Goal: Complete application form

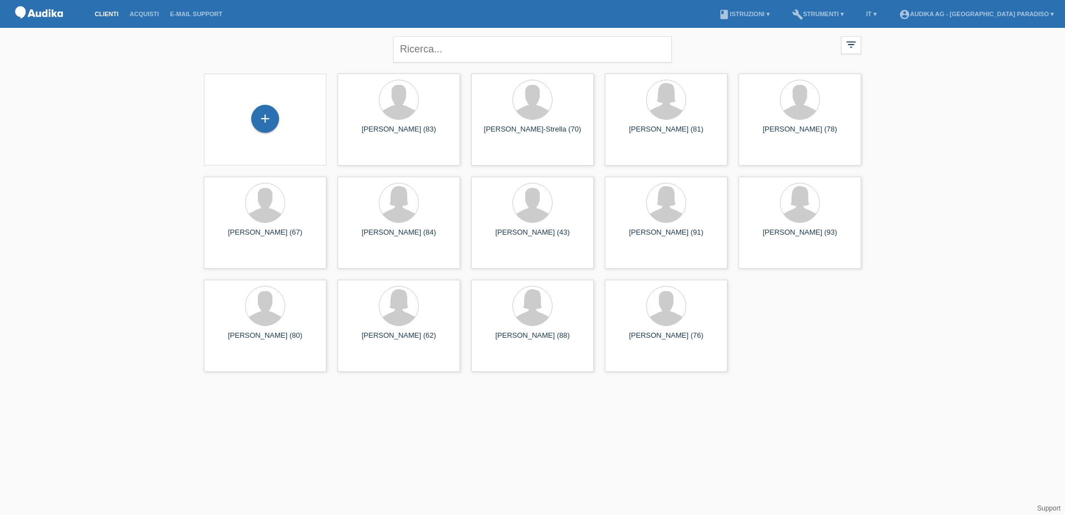
click at [281, 126] on div "+" at bounding box center [265, 120] width 105 height 30
click at [263, 120] on div "+" at bounding box center [265, 119] width 28 height 28
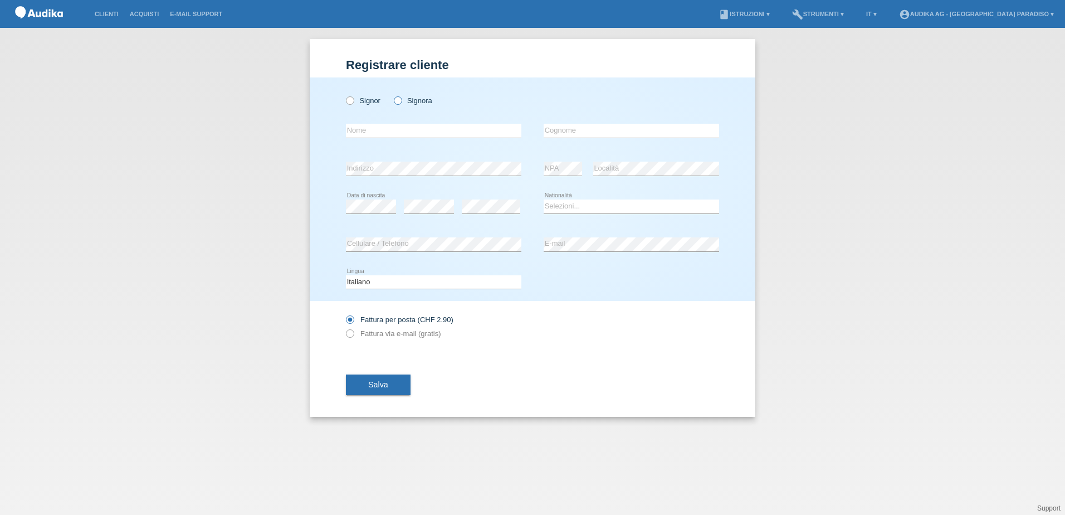
click at [392, 95] on icon at bounding box center [392, 95] width 0 height 0
click at [399, 102] on input "Signora" at bounding box center [397, 99] width 7 height 7
radio input "true"
click at [390, 131] on input "text" at bounding box center [433, 131] width 175 height 14
type input "b"
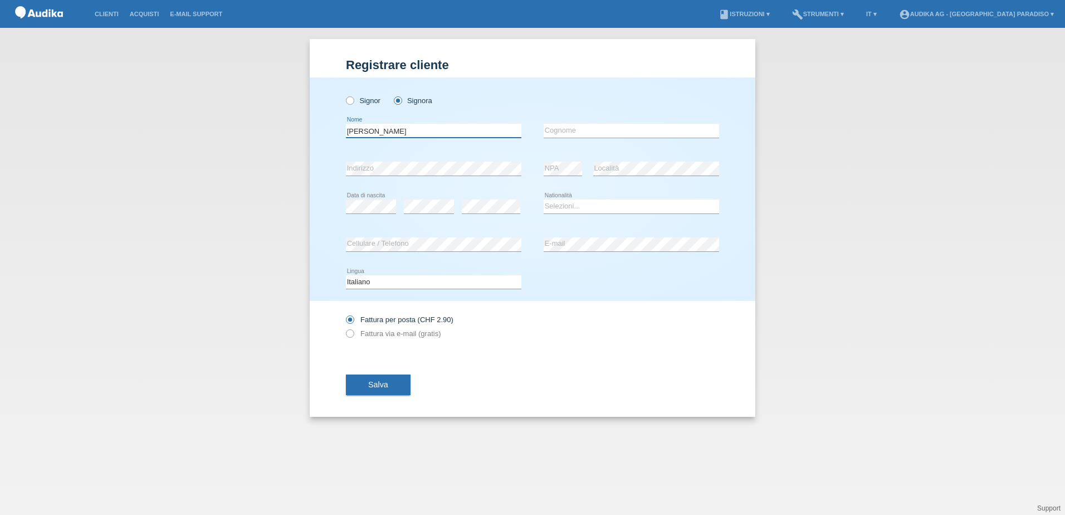
type input "[PERSON_NAME]"
click at [566, 214] on div "Selezioni... Svizzera Austria Germania Liechtenstein ------------ Afghanistan A…" at bounding box center [631, 207] width 175 height 38
click at [567, 212] on select "Selezioni... Svizzera Austria Germania Liechtenstein ------------ Afghanistan A…" at bounding box center [631, 205] width 175 height 13
select select "CH"
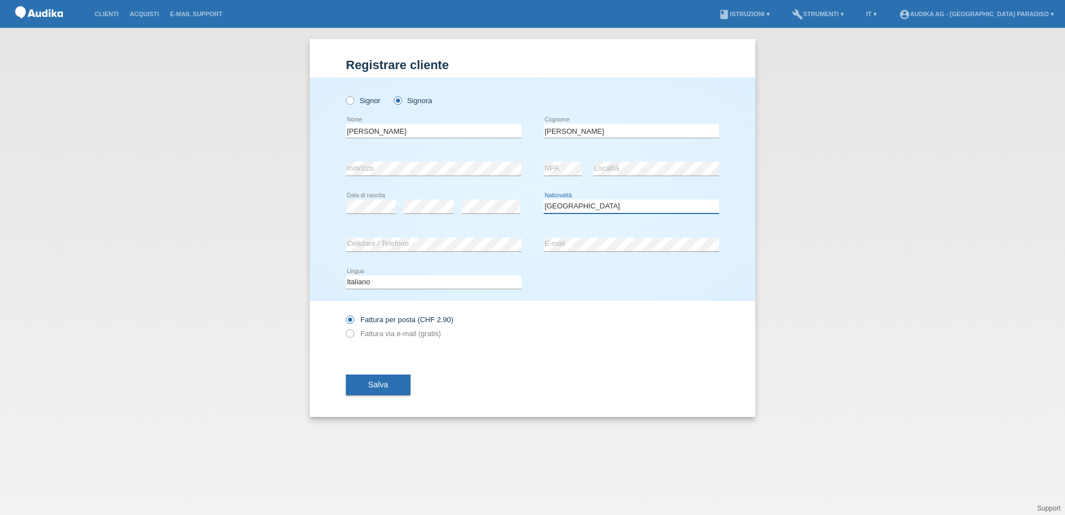
click at [544, 199] on select "Selezioni... Svizzera Austria Germania Liechtenstein ------------ Afghanistan A…" at bounding box center [631, 205] width 175 height 13
click at [374, 329] on label "Fattura via e-mail (gratis)" at bounding box center [393, 333] width 95 height 8
click at [353, 329] on input "Fattura via e-mail (gratis)" at bounding box center [349, 336] width 7 height 14
radio input "true"
click at [371, 386] on span "Salva" at bounding box center [378, 384] width 20 height 9
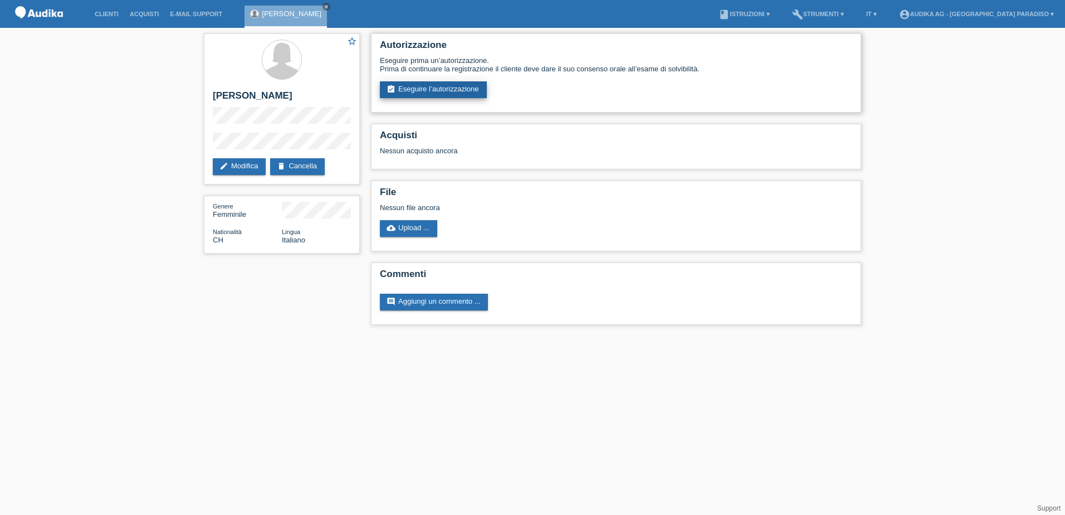
click at [457, 87] on link "assignment_turned_in Eseguire l’autorizzazione" at bounding box center [433, 89] width 107 height 17
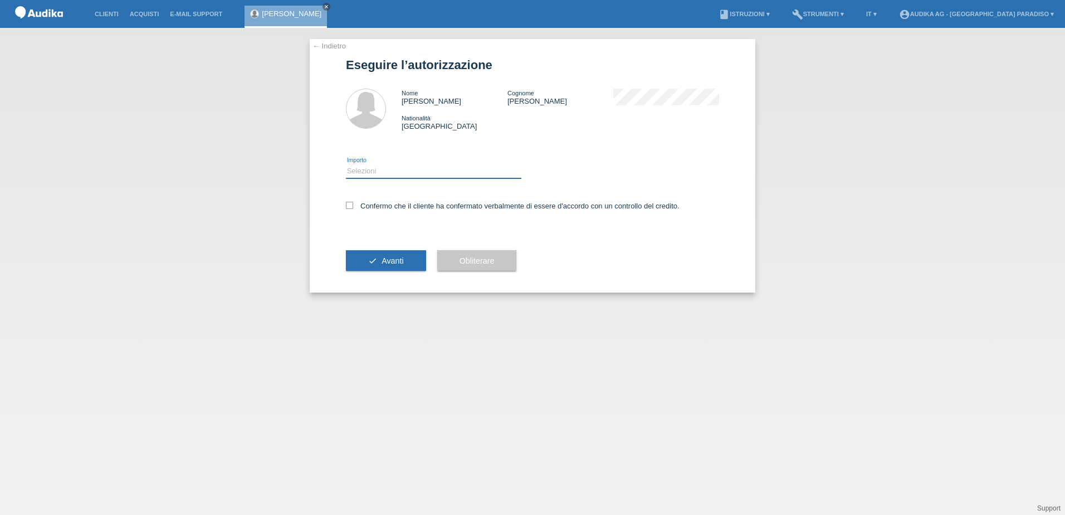
click at [384, 175] on select "Selezioni CHF 1.00 - CHF 499.00 CHF 500.00 - CHF 1'999.00 CHF 2'000.00 - CHF 13…" at bounding box center [433, 170] width 175 height 13
select select "3"
click at [346, 164] on select "Selezioni CHF 1.00 - CHF 499.00 CHF 500.00 - CHF 1'999.00 CHF 2'000.00 - CHF 13…" at bounding box center [433, 170] width 175 height 13
click at [349, 205] on icon at bounding box center [349, 205] width 7 height 7
click at [349, 205] on input "Confermo che il cliente ha confermato verbalmente di essere d'accordo con un co…" at bounding box center [349, 205] width 7 height 7
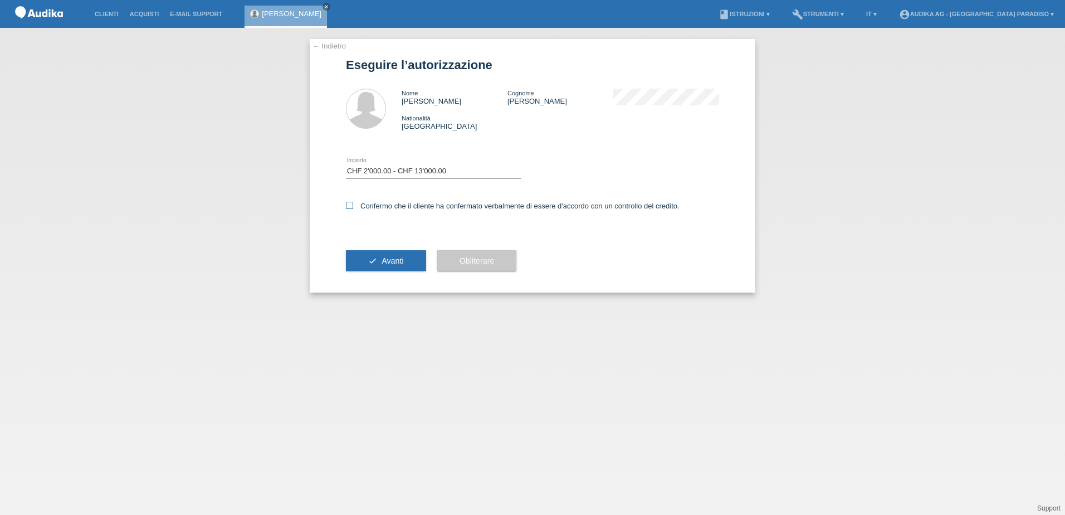
checkbox input "true"
click at [373, 260] on button "check Avanti" at bounding box center [386, 260] width 80 height 21
